Goal: Task Accomplishment & Management: Complete application form

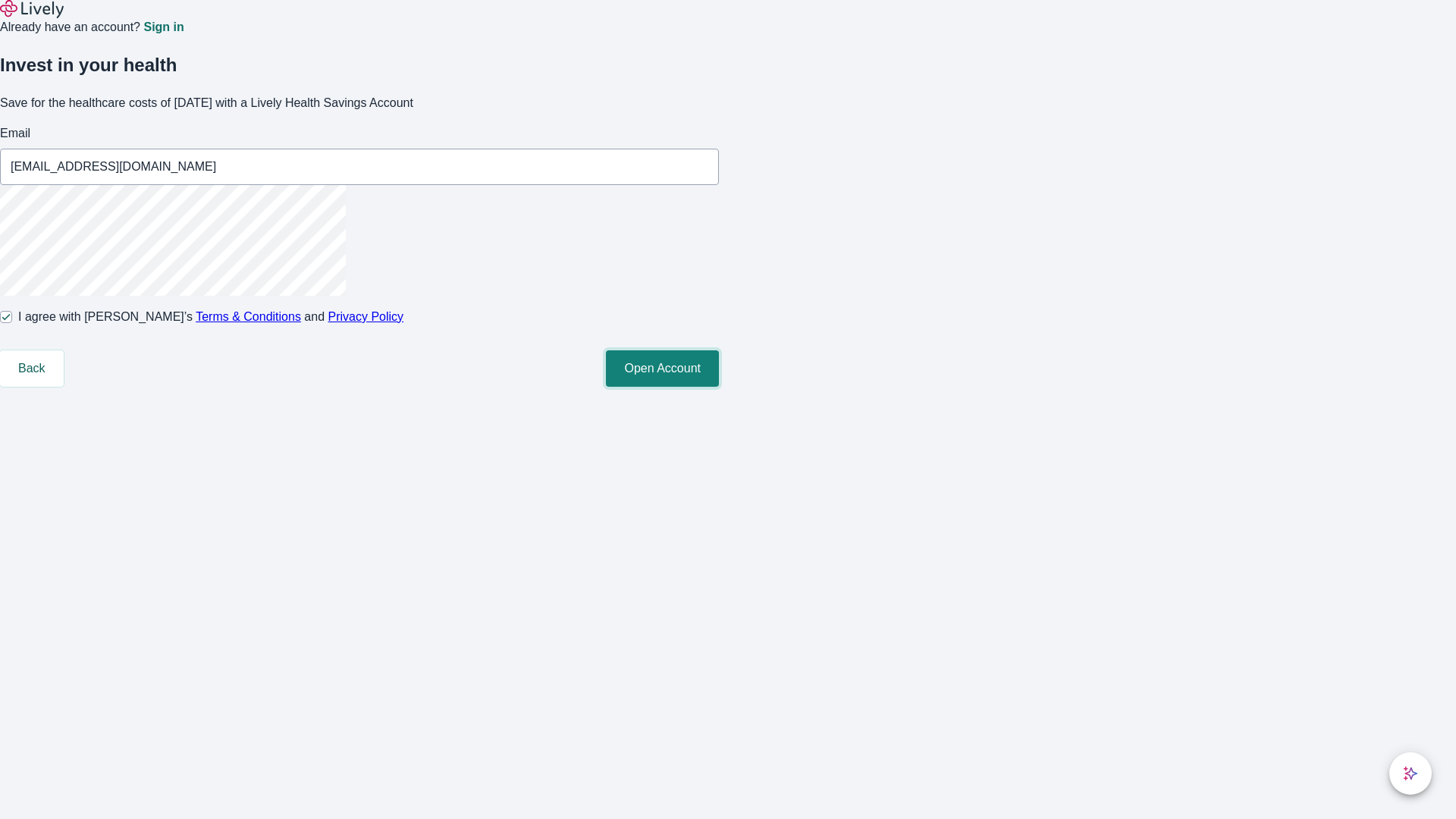
click at [719, 387] on button "Open Account" at bounding box center [662, 369] width 113 height 36
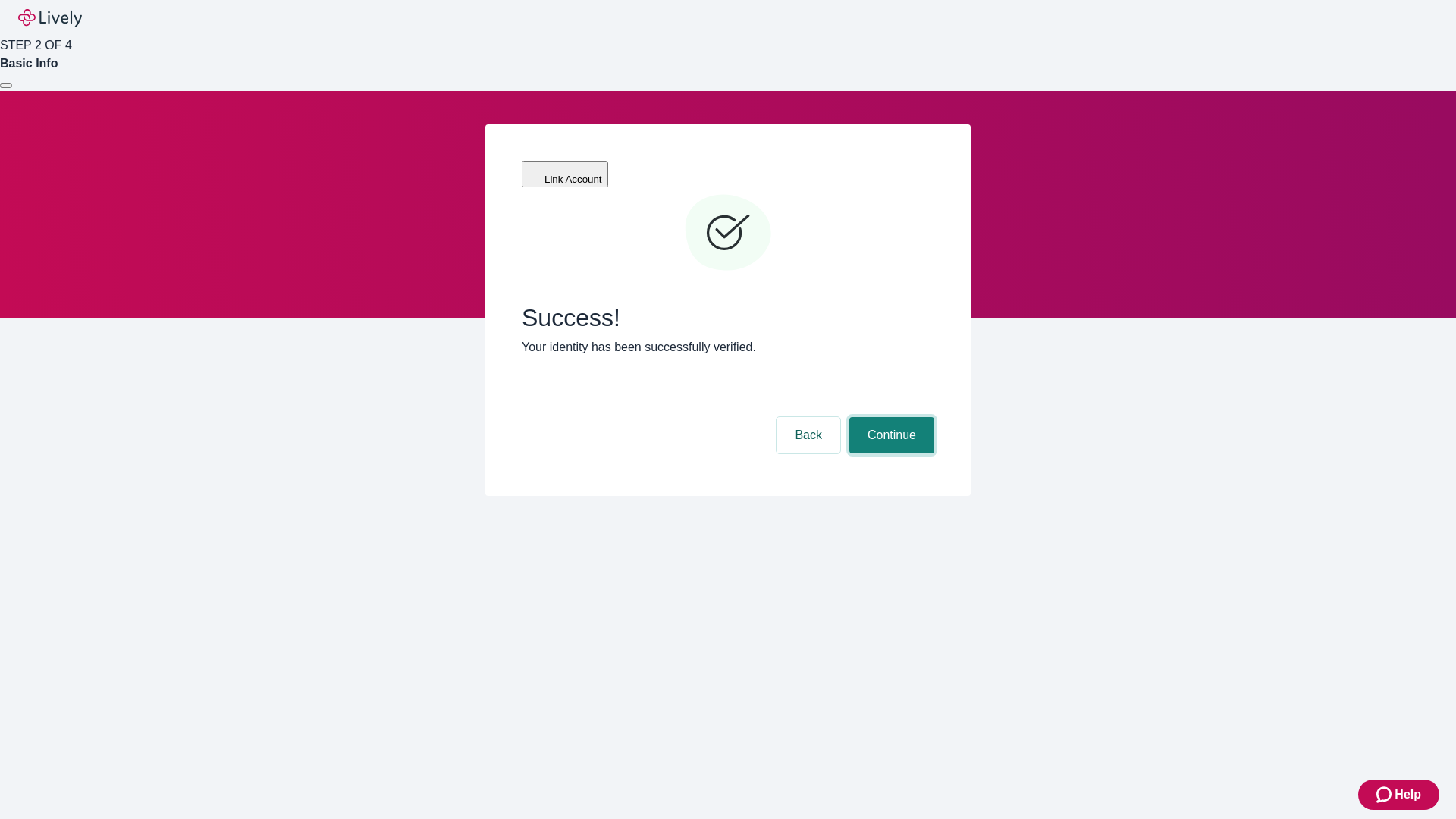
click at [890, 417] on button "Continue" at bounding box center [891, 435] width 85 height 36
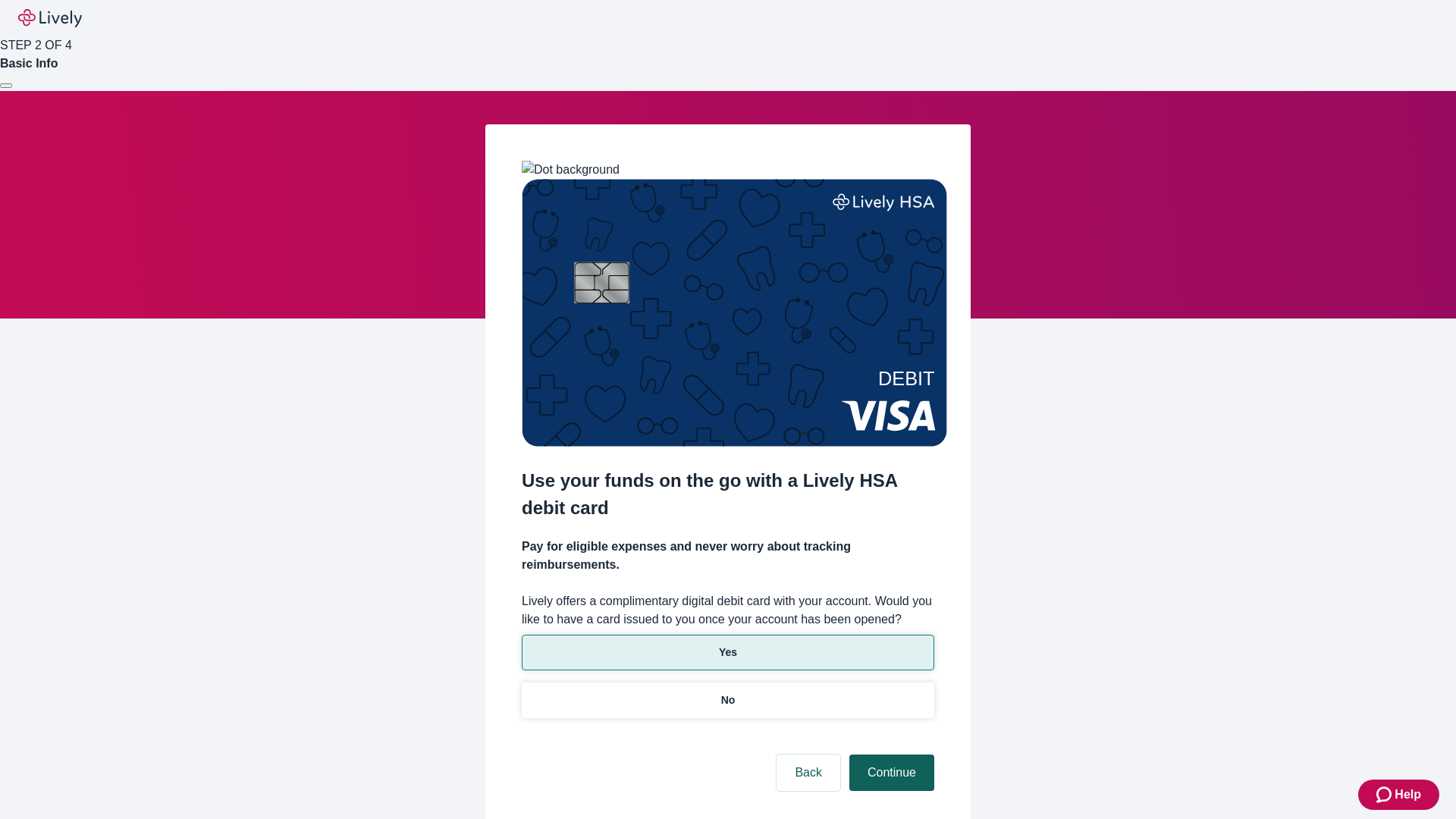
click at [727, 645] on p "Yes" at bounding box center [728, 652] width 18 height 16
click at [890, 755] on button "Continue" at bounding box center [891, 773] width 85 height 36
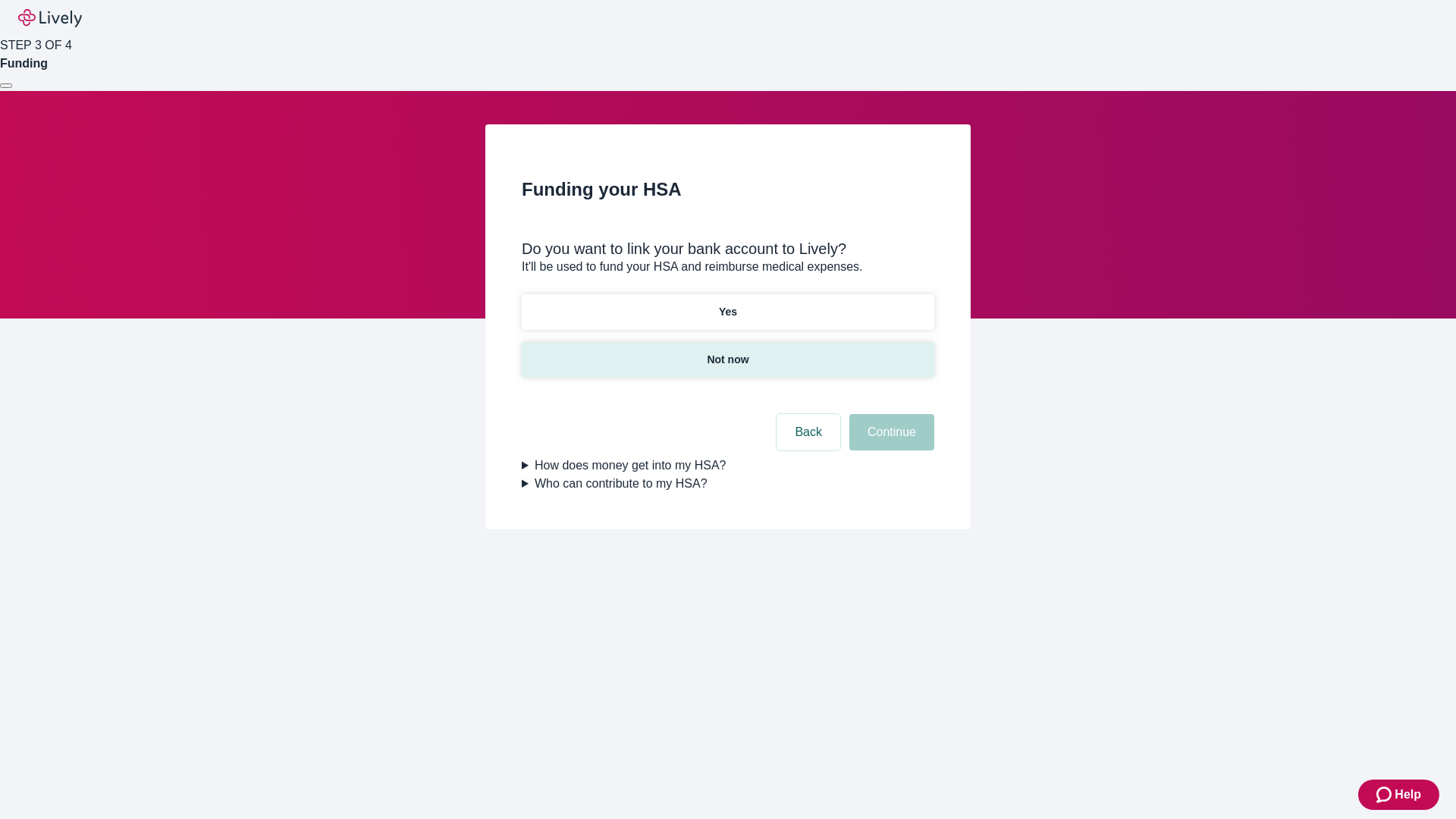
click at [727, 352] on p "Not now" at bounding box center [727, 360] width 42 height 16
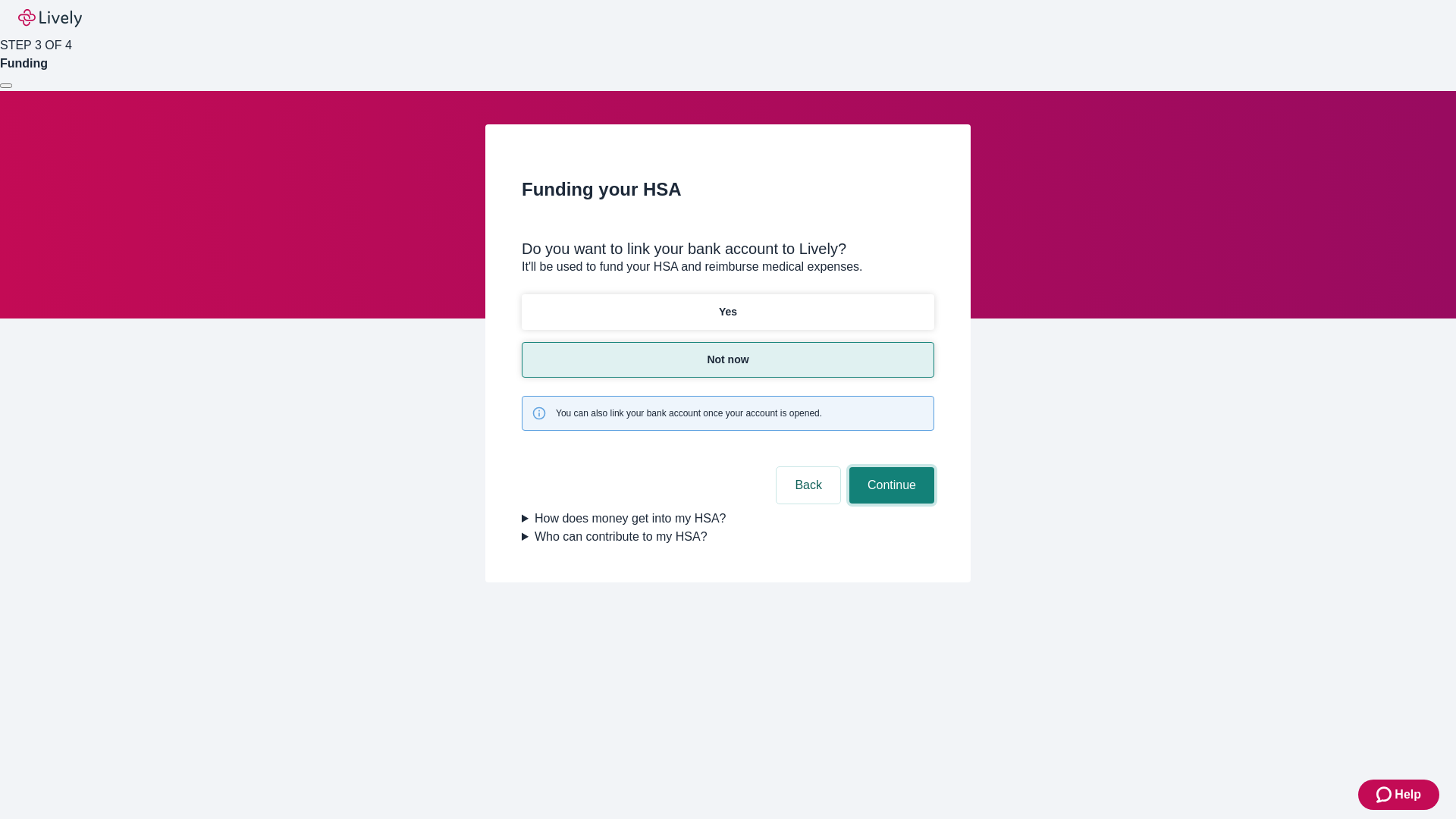
click at [890, 468] on button "Continue" at bounding box center [891, 486] width 85 height 36
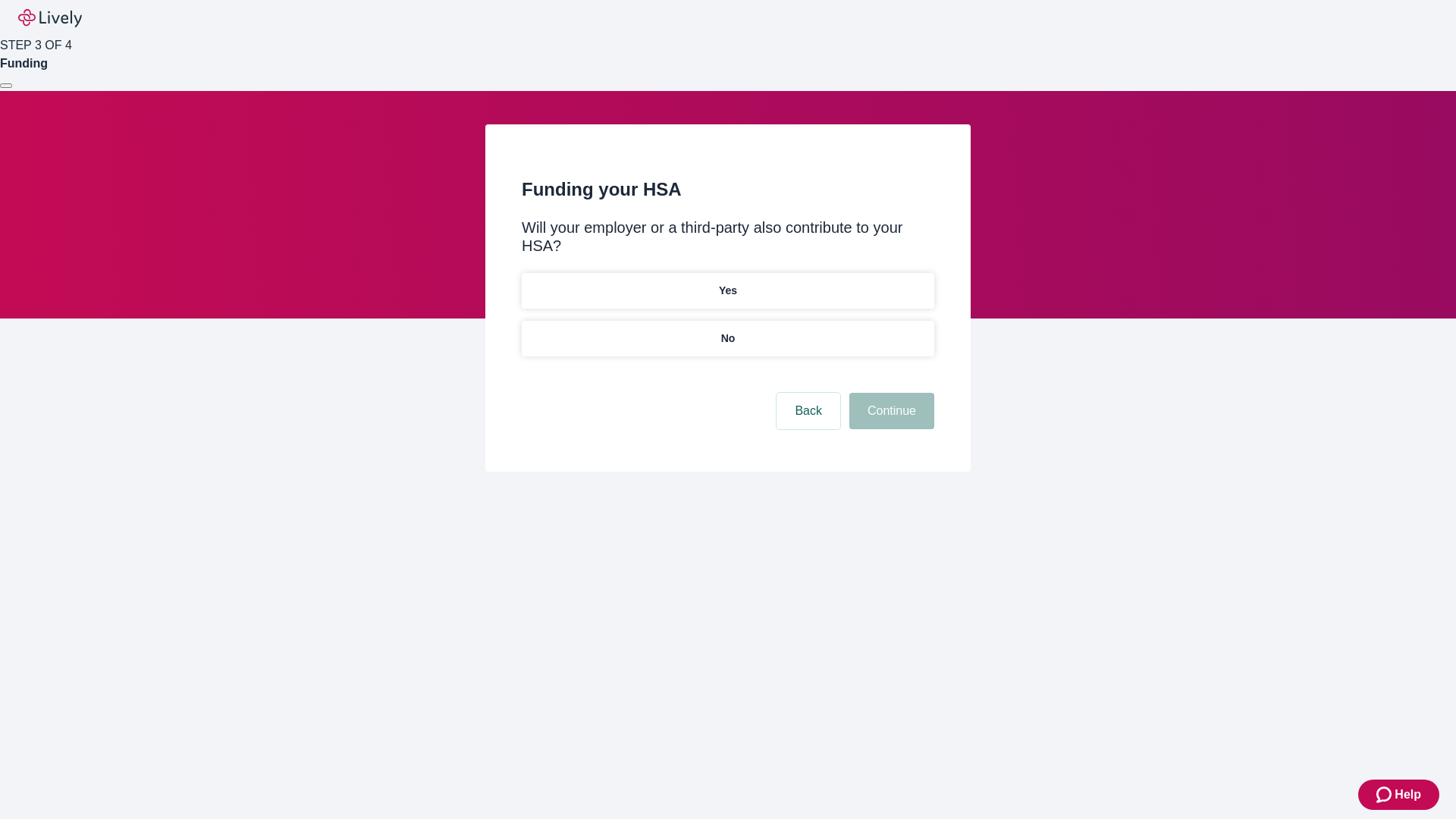
click at [727, 331] on p "No" at bounding box center [728, 338] width 14 height 16
click at [890, 393] on button "Continue" at bounding box center [891, 411] width 85 height 36
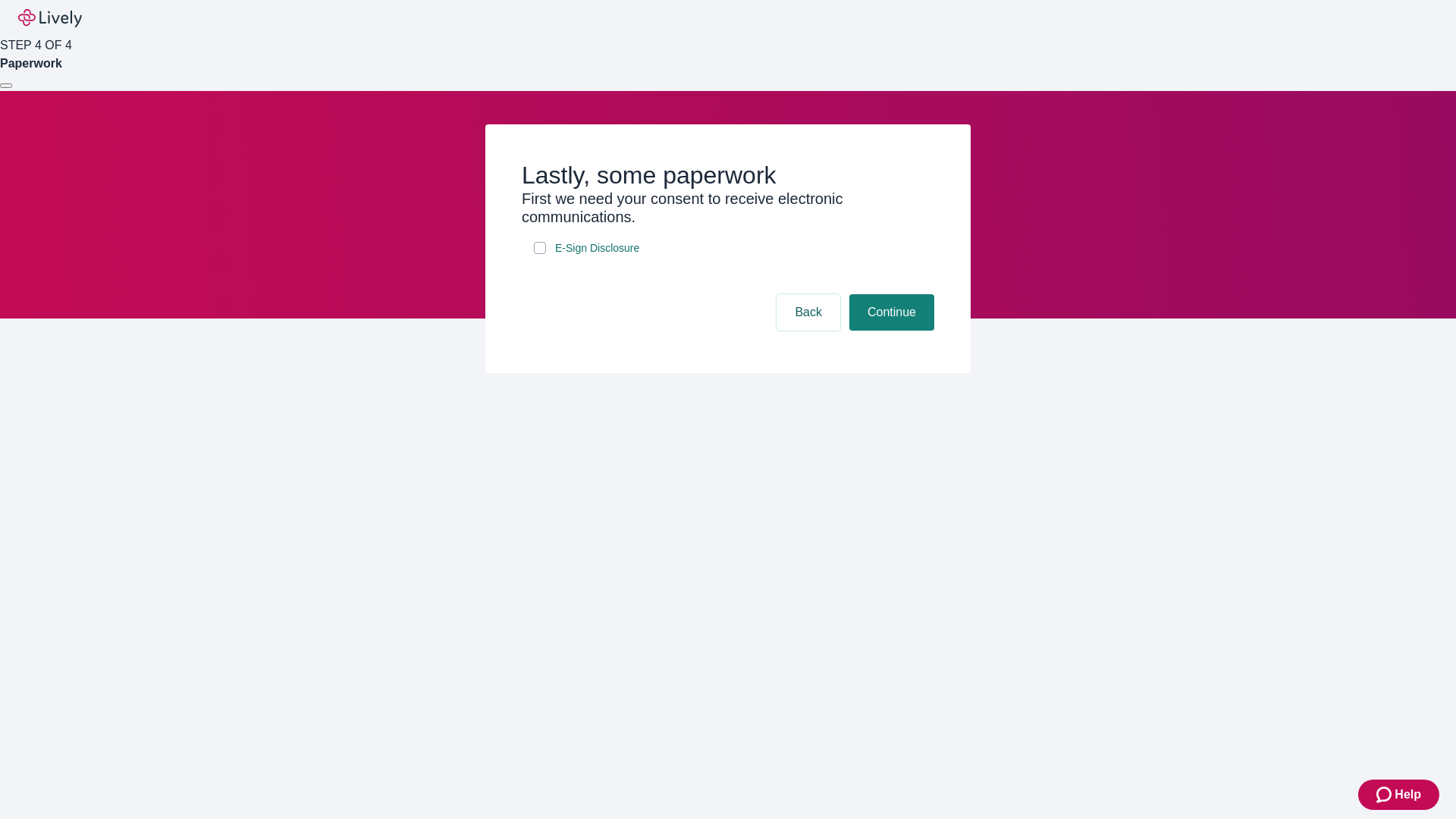
click at [540, 254] on input "E-Sign Disclosure" at bounding box center [540, 247] width 12 height 12
checkbox input "true"
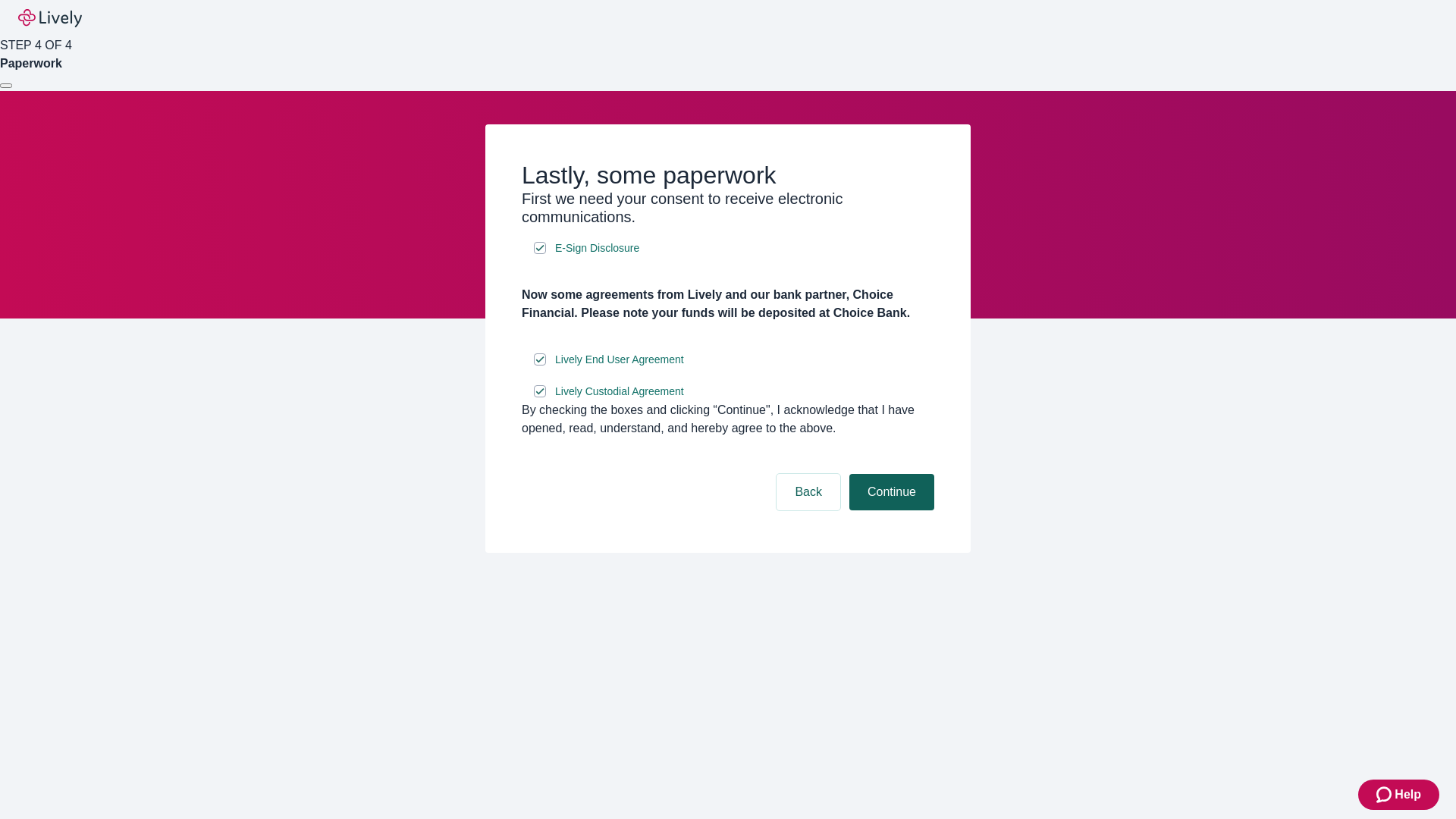
click at [890, 511] on button "Continue" at bounding box center [891, 492] width 85 height 36
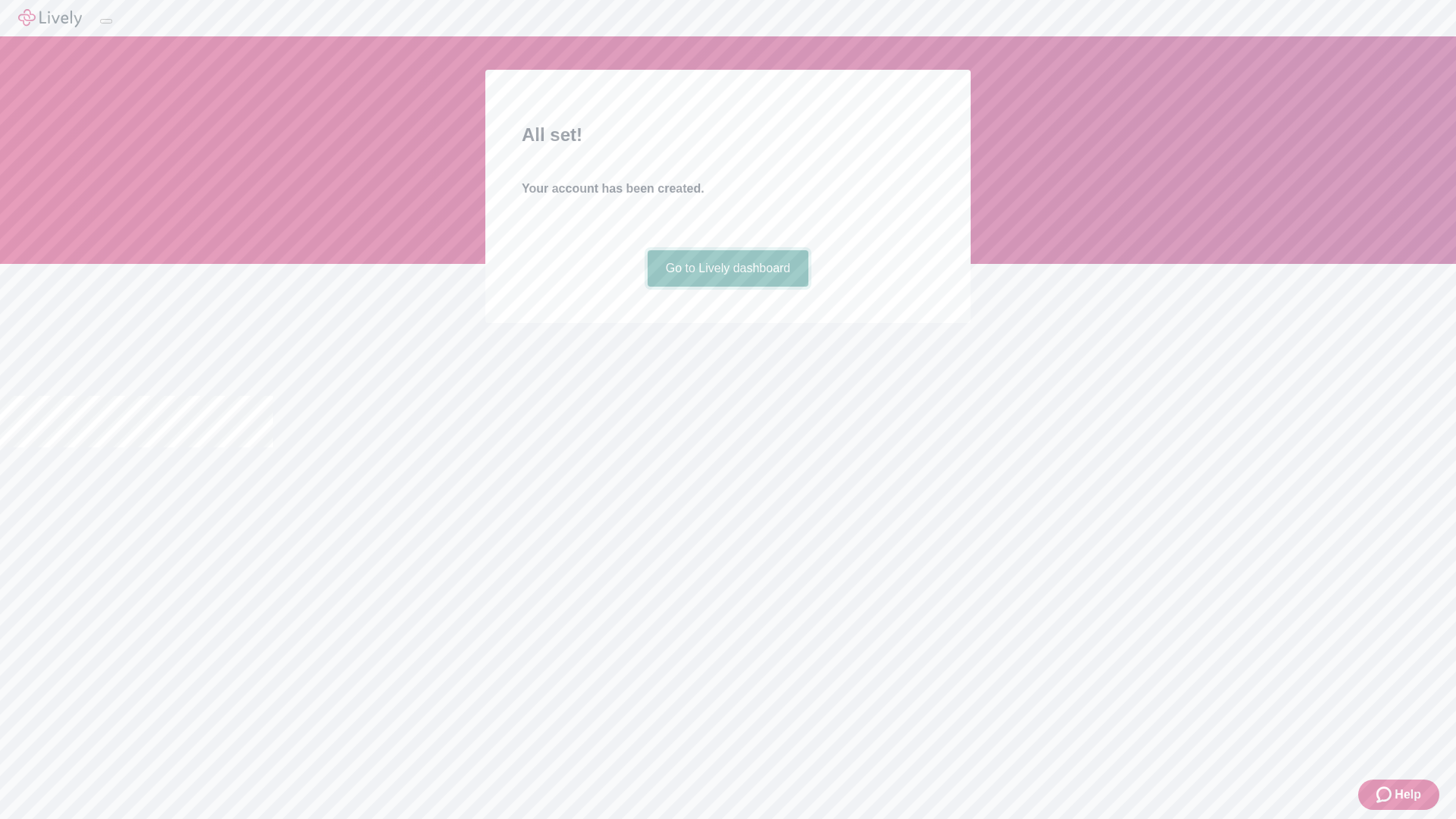
click at [727, 287] on link "Go to Lively dashboard" at bounding box center [729, 269] width 162 height 36
